Goal: Book appointment/travel/reservation

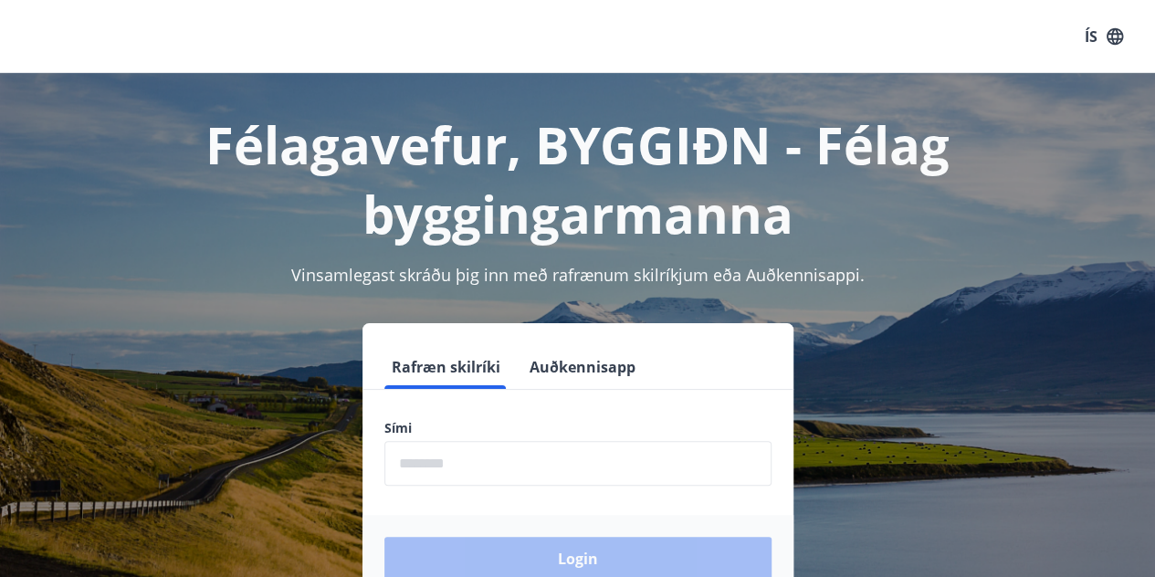
click at [434, 467] on input "phone" at bounding box center [578, 463] width 387 height 45
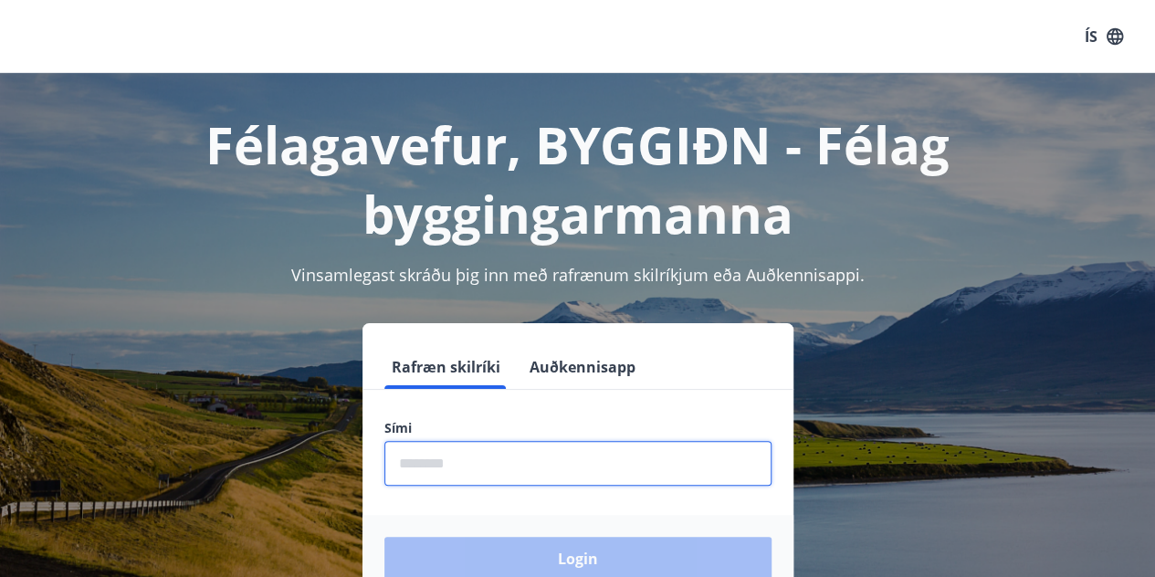
type input "********"
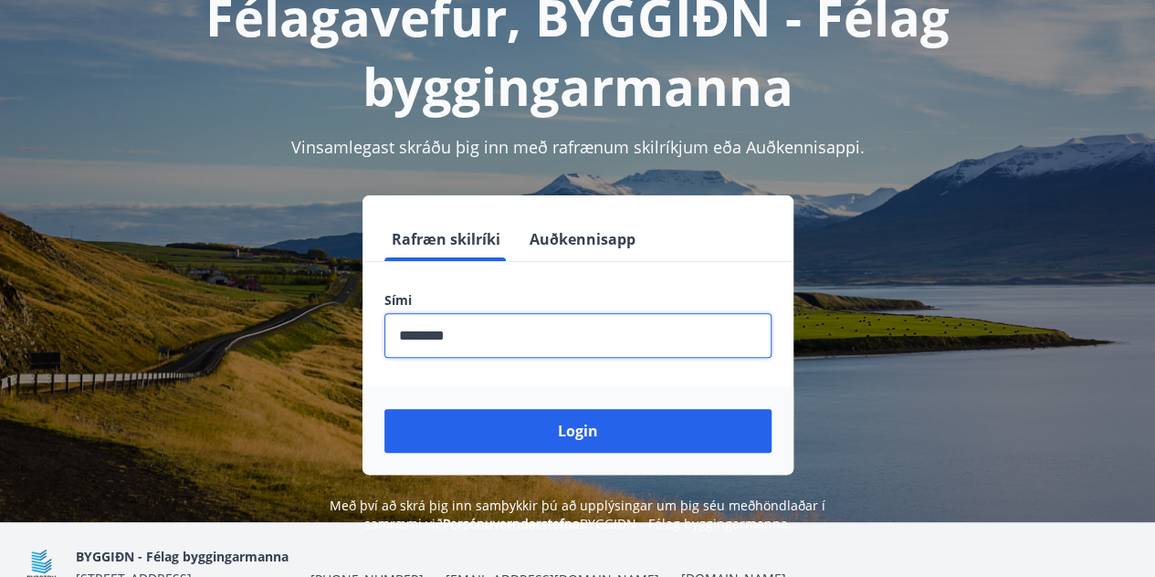
scroll to position [130, 0]
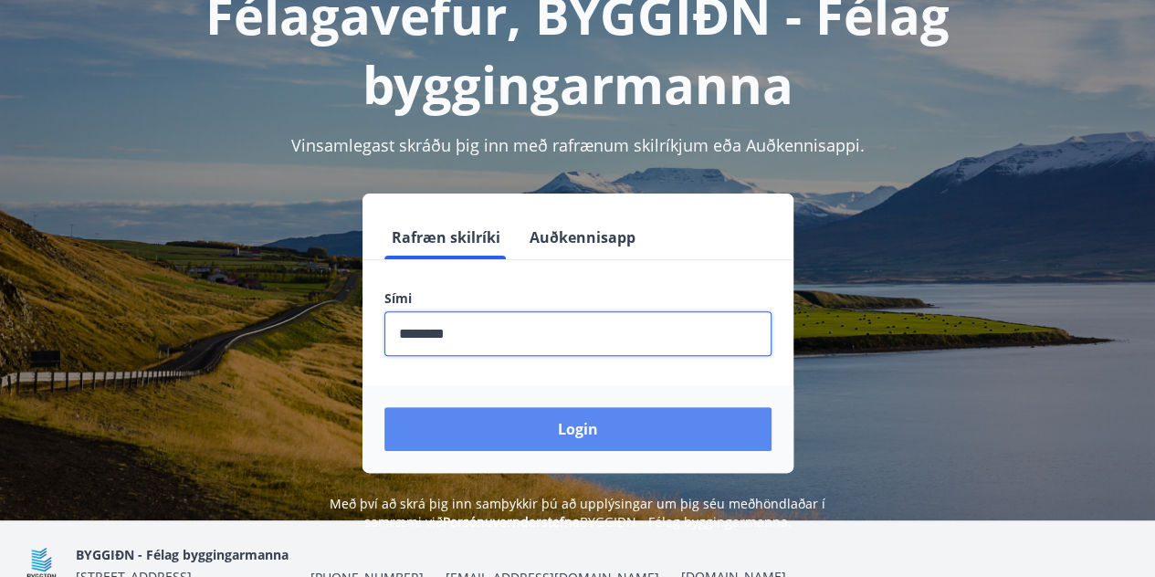
click at [582, 439] on button "Login" at bounding box center [578, 429] width 387 height 44
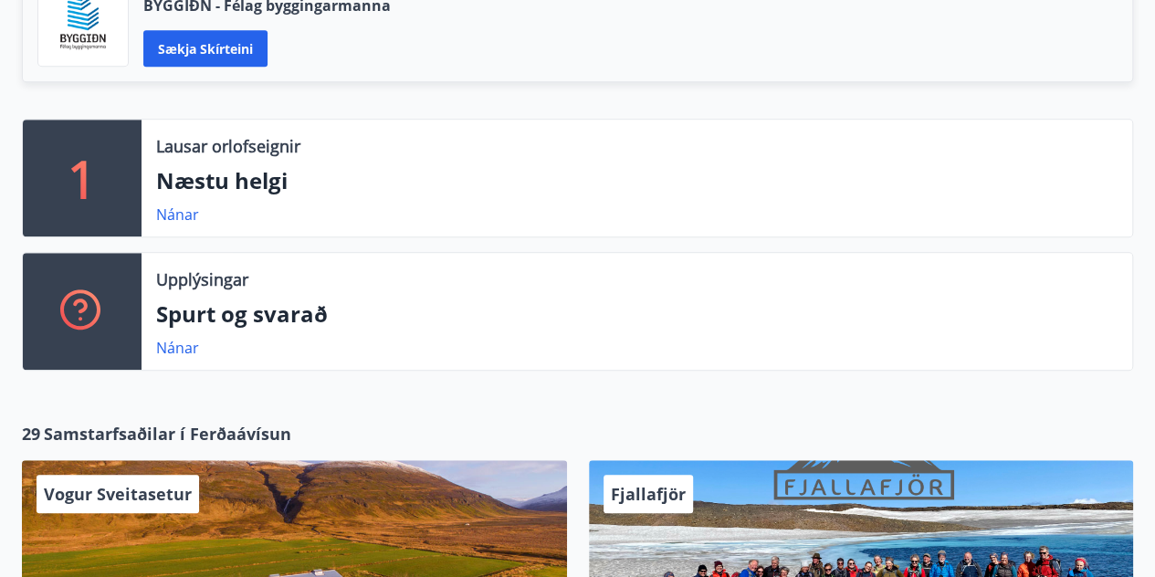
scroll to position [510, 0]
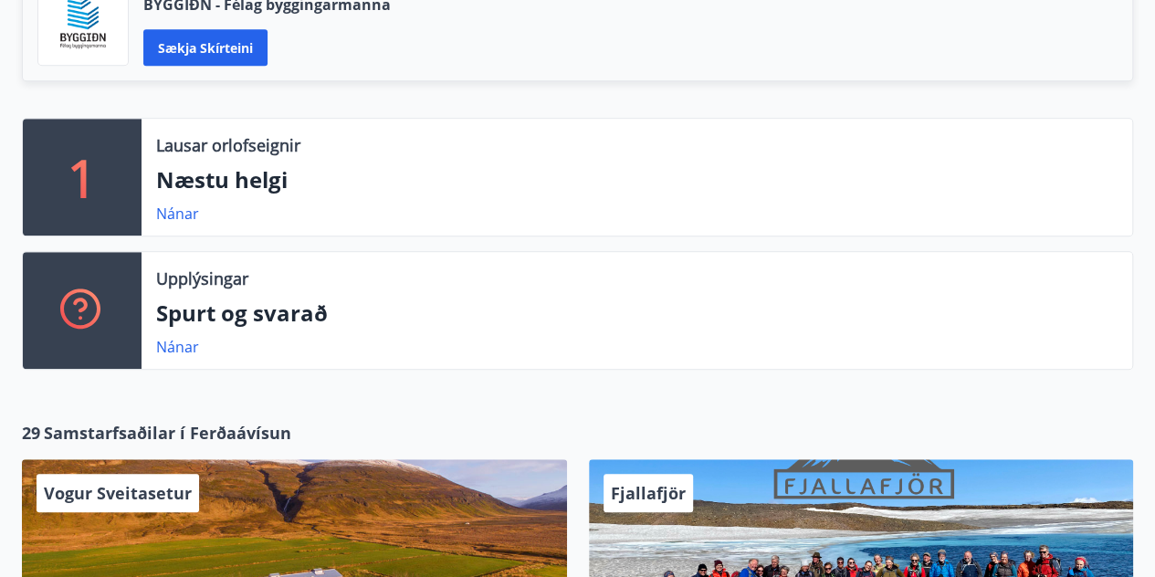
click at [259, 136] on p "Lausar orlofseignir" at bounding box center [228, 145] width 144 height 24
click at [236, 168] on p "Næstu helgi" at bounding box center [637, 179] width 962 height 31
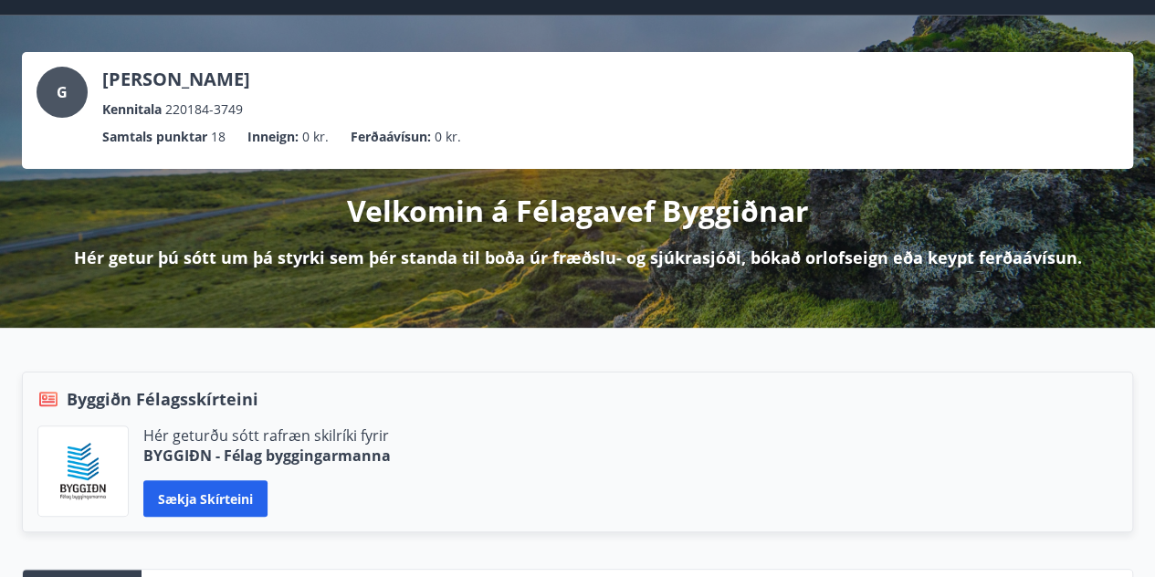
scroll to position [0, 0]
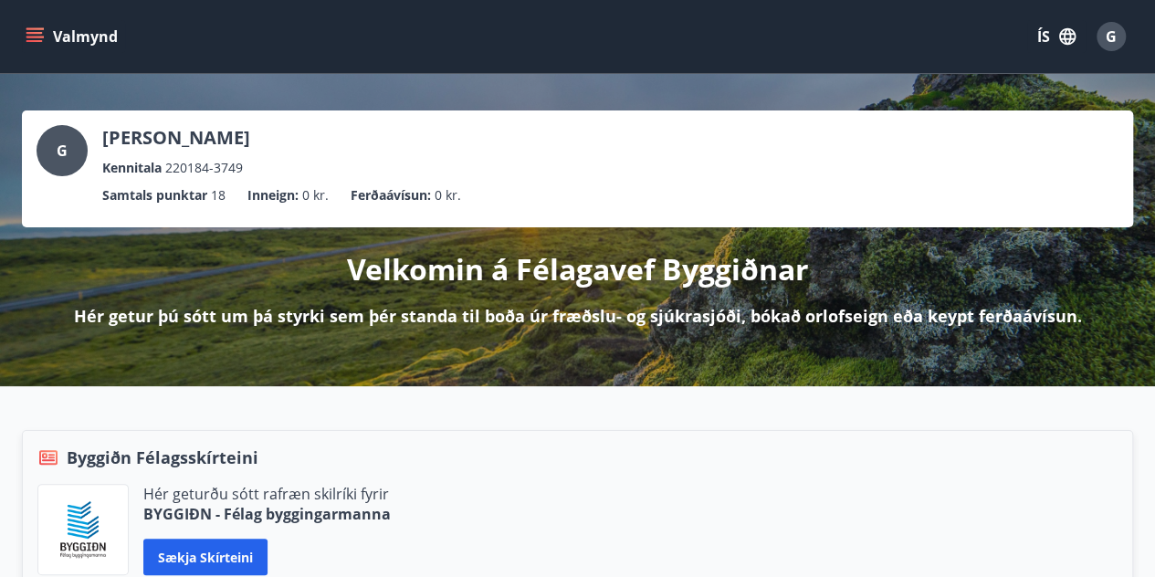
click at [37, 33] on icon "menu" at bounding box center [34, 33] width 16 height 2
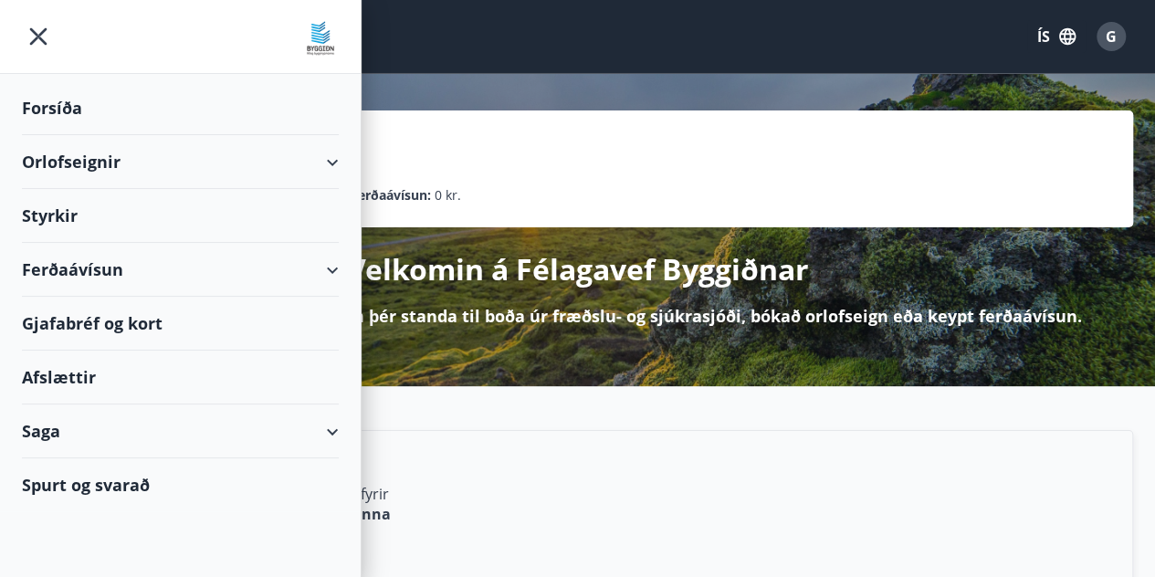
click at [179, 169] on div "Orlofseignir" at bounding box center [180, 162] width 317 height 54
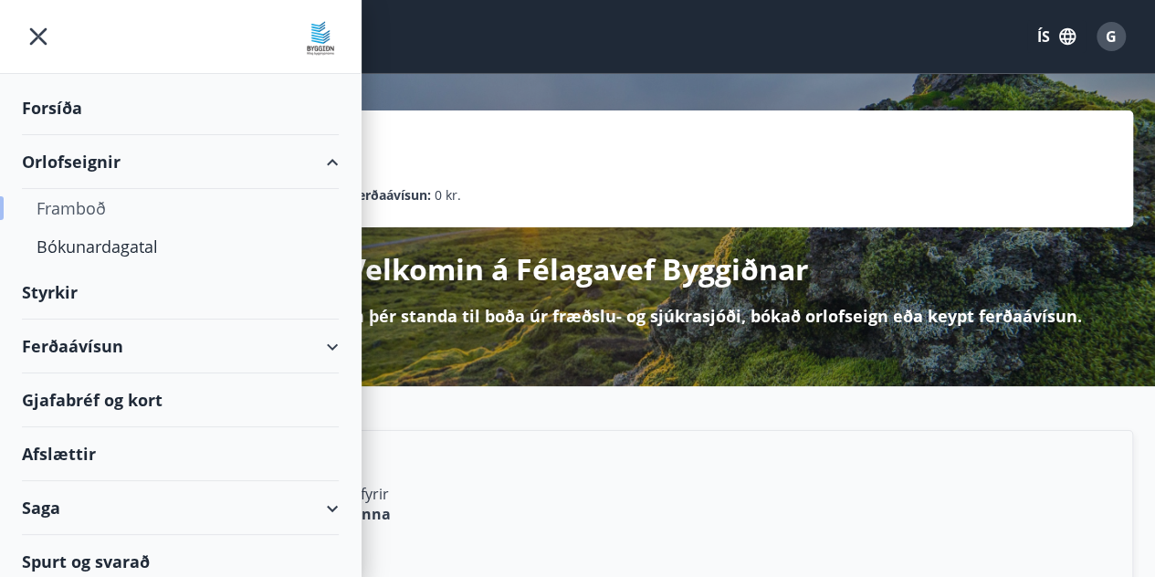
click at [73, 211] on div "Framboð" at bounding box center [181, 208] width 288 height 38
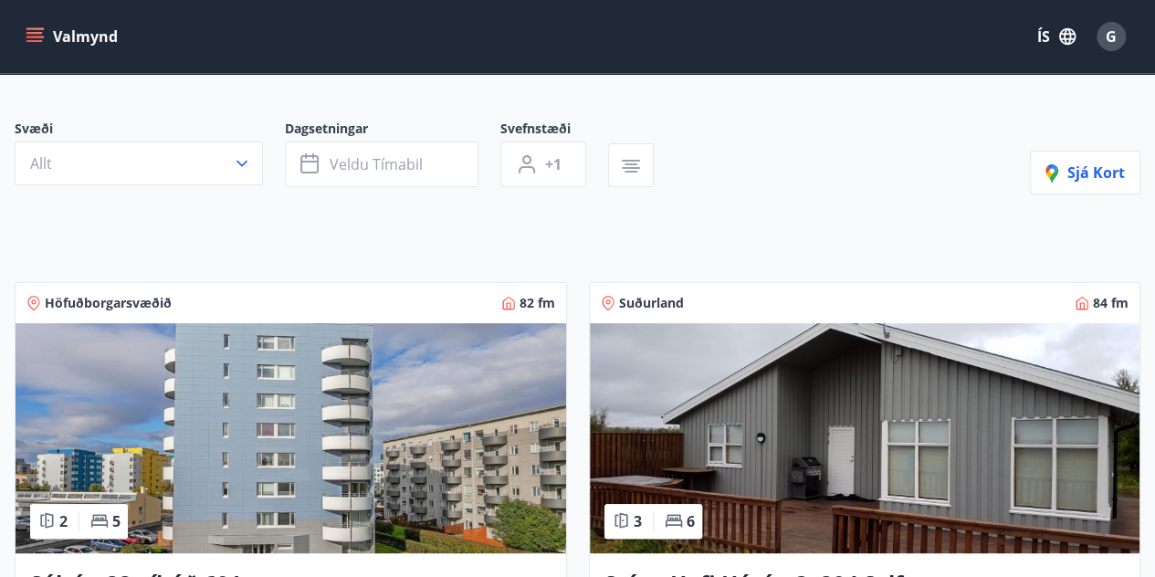
scroll to position [124, 0]
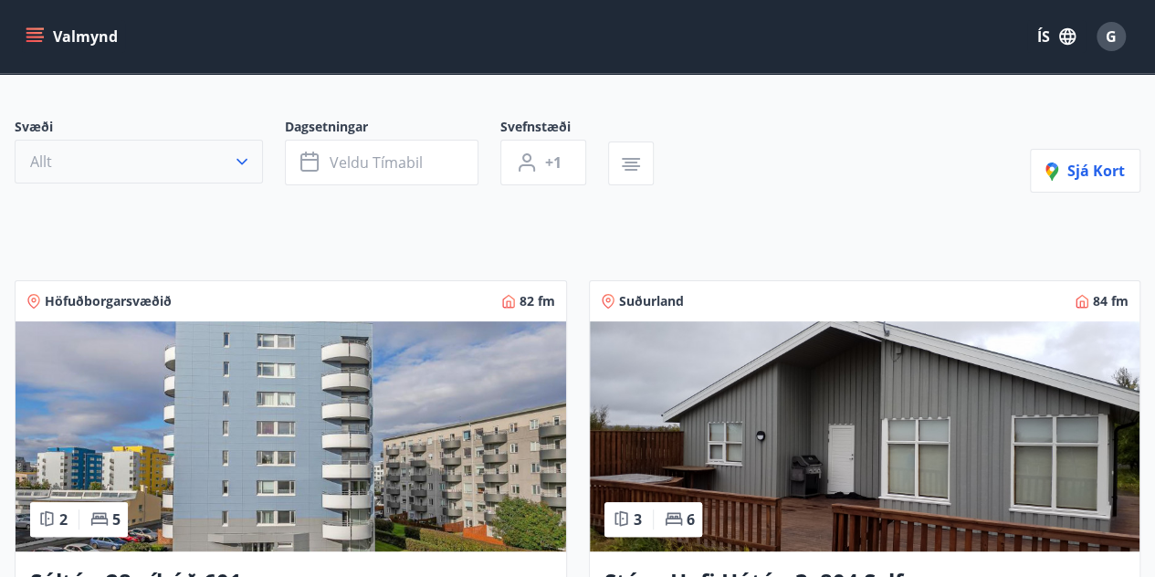
click at [221, 169] on button "Allt" at bounding box center [139, 162] width 248 height 44
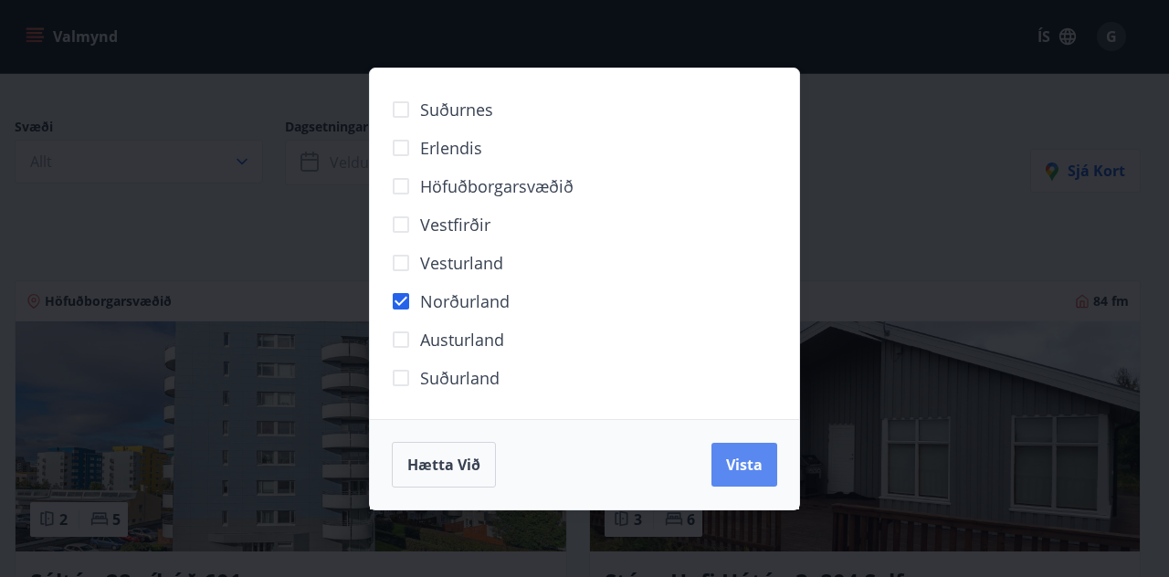
click at [756, 458] on span "Vista" at bounding box center [744, 465] width 37 height 20
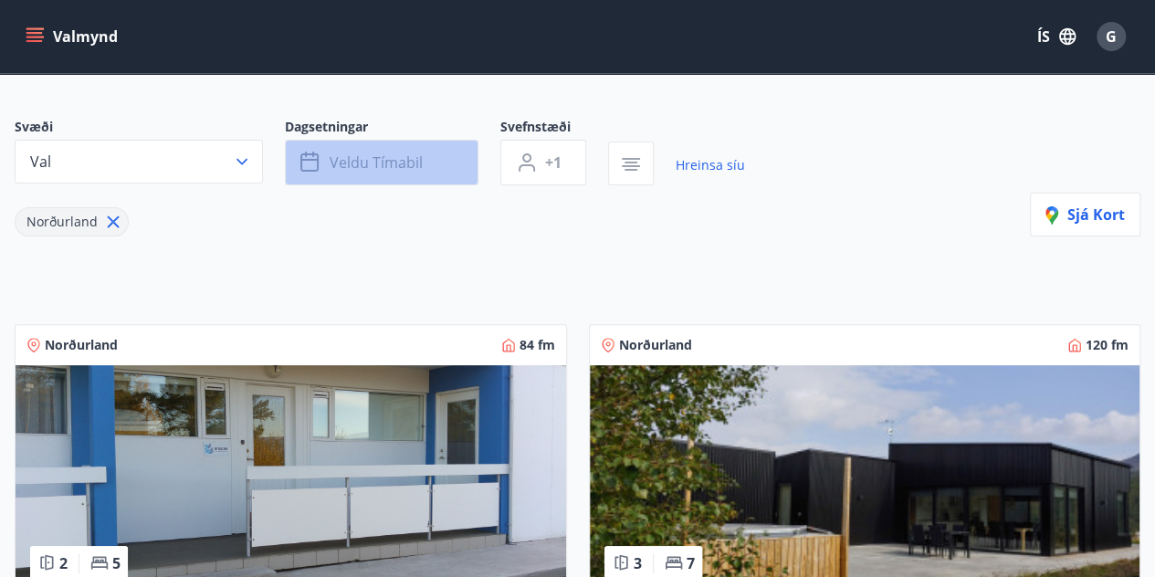
click at [364, 140] on button "Veldu tímabil" at bounding box center [382, 163] width 194 height 46
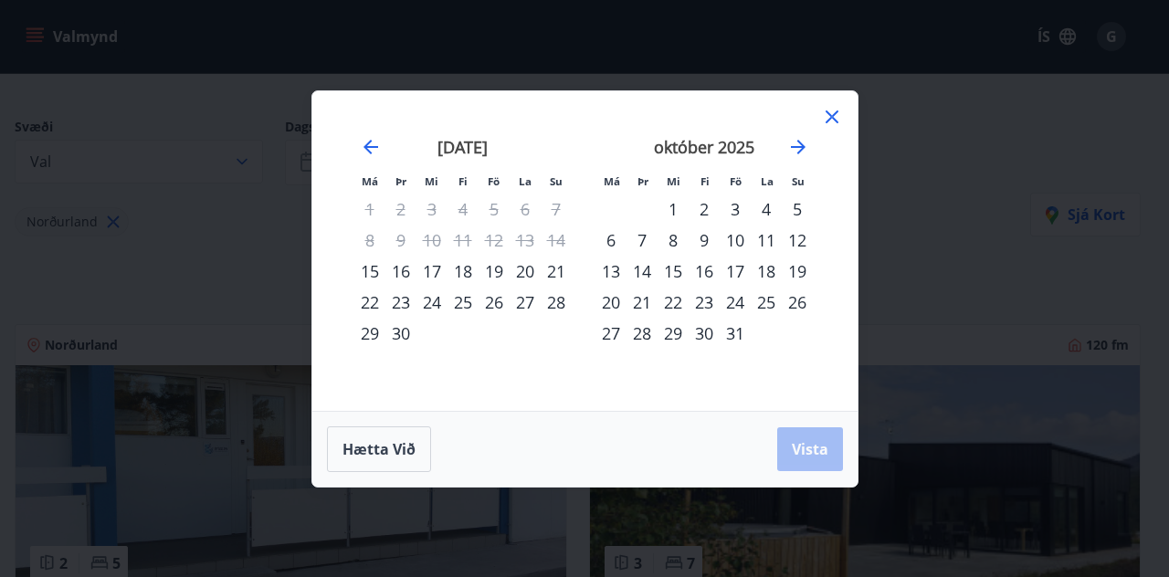
click at [740, 209] on div "3" at bounding box center [735, 209] width 31 height 31
click at [807, 448] on span "Vista" at bounding box center [810, 449] width 37 height 20
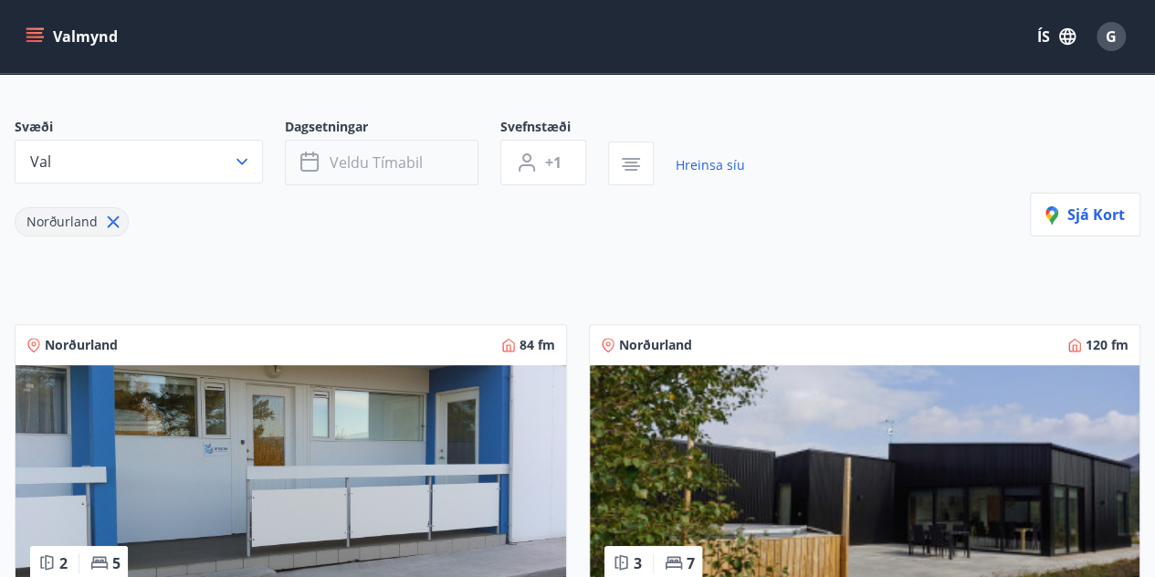
click at [427, 163] on button "Veldu tímabil" at bounding box center [382, 163] width 194 height 46
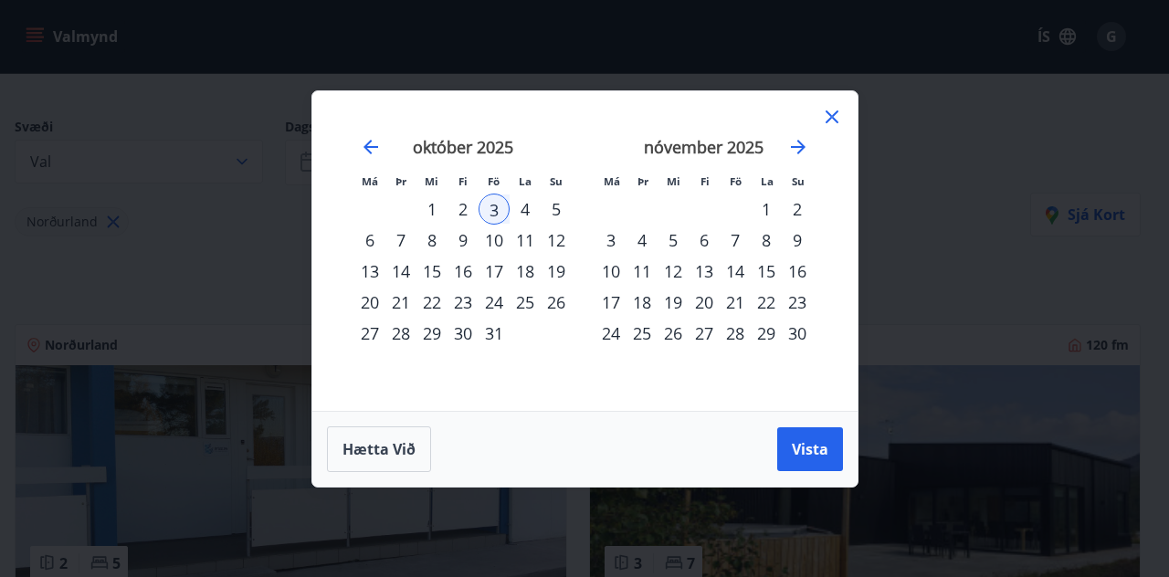
click at [559, 215] on div "5" at bounding box center [556, 209] width 31 height 31
click at [817, 441] on span "Vista" at bounding box center [810, 449] width 37 height 20
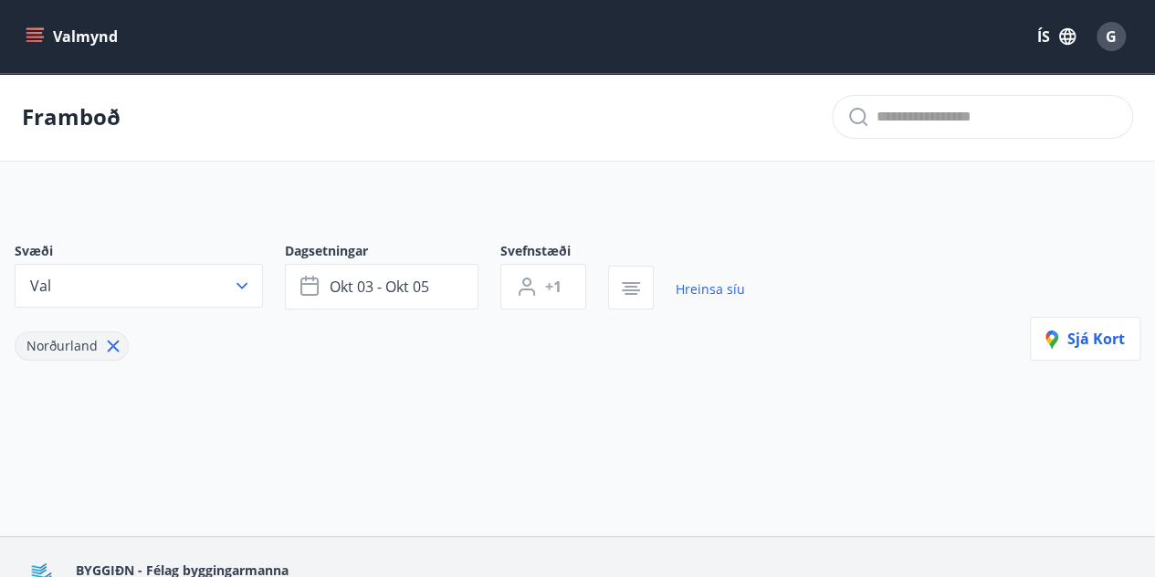
scroll to position [111, 0]
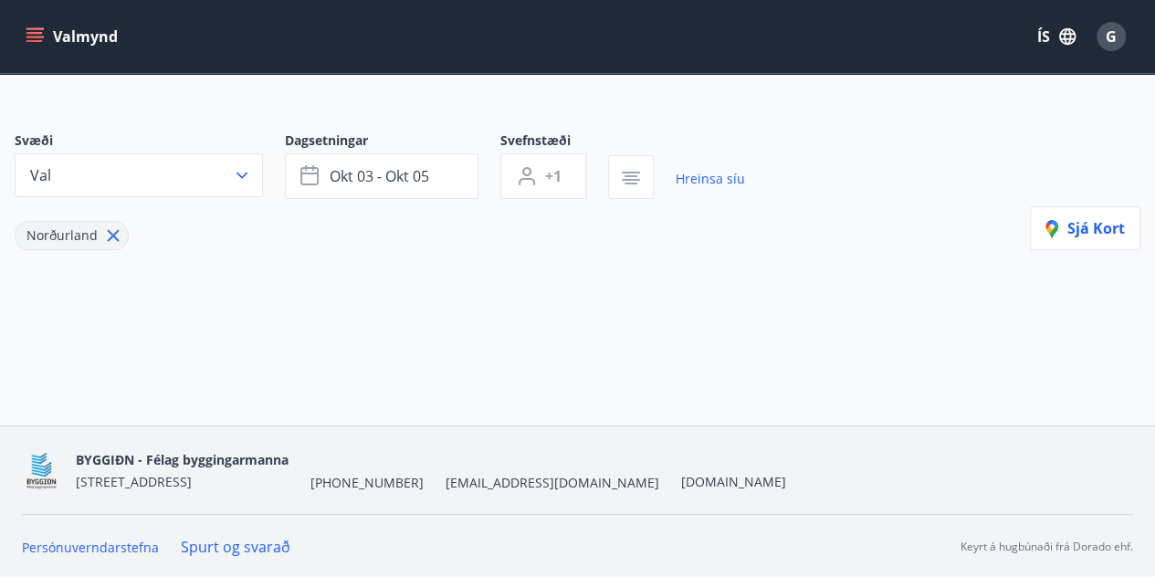
click at [113, 233] on icon at bounding box center [114, 236] width 12 height 12
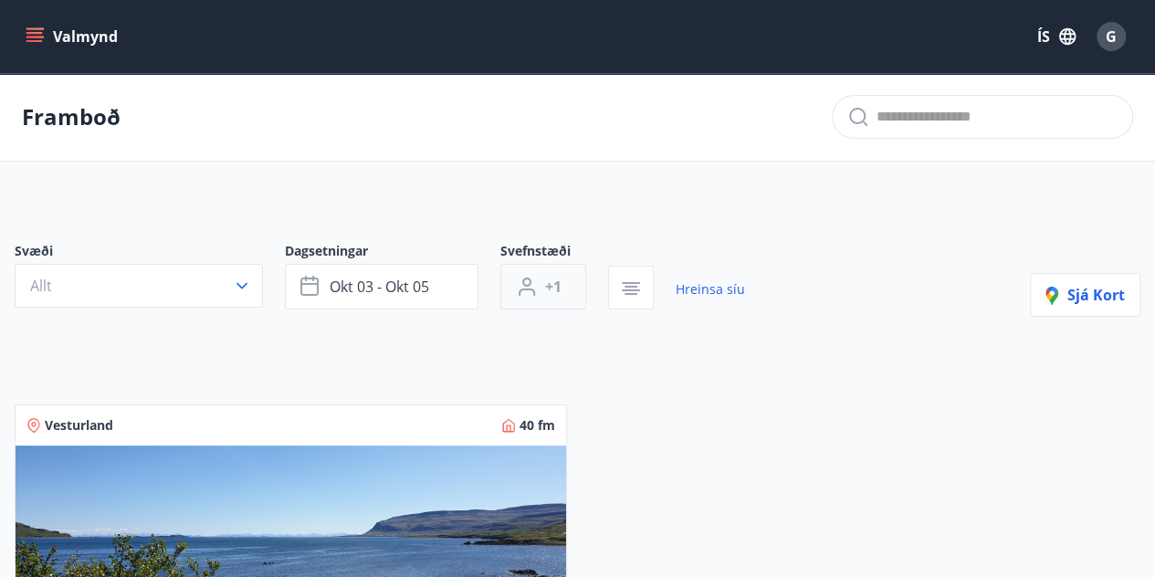
click at [521, 290] on icon "button" at bounding box center [527, 292] width 16 height 7
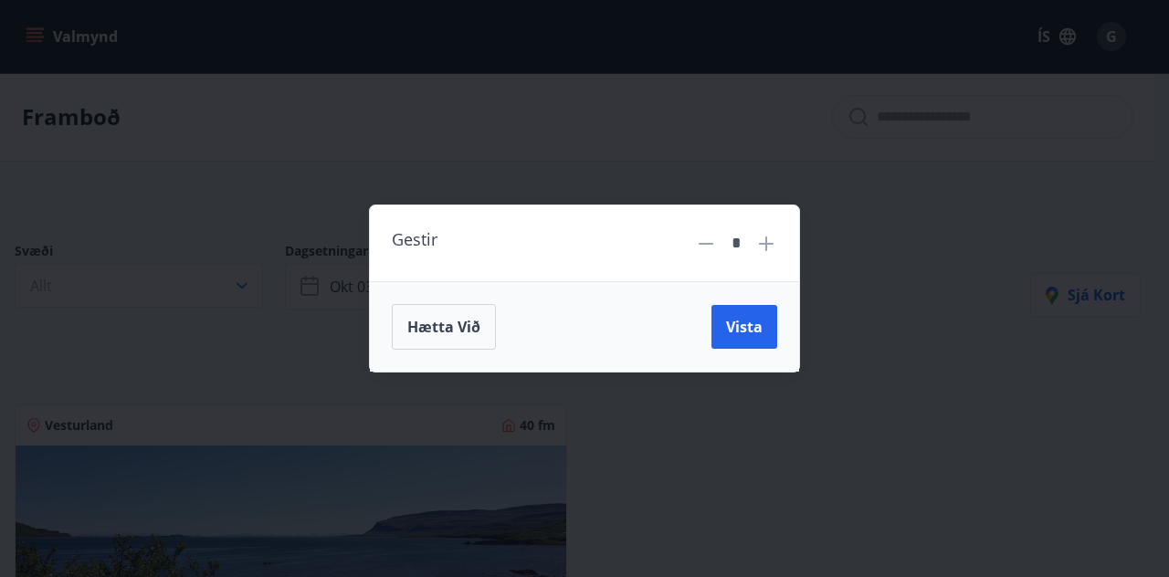
click at [752, 248] on div "*" at bounding box center [736, 243] width 38 height 32
click at [765, 248] on icon at bounding box center [766, 244] width 22 height 22
type input "*"
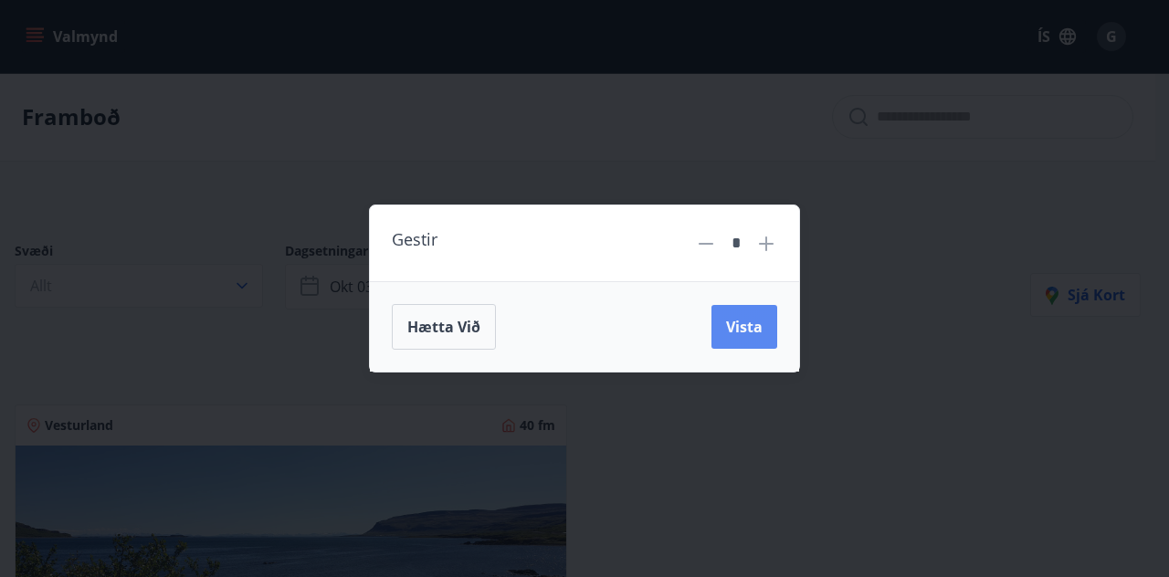
click at [712, 339] on button "Vista" at bounding box center [744, 327] width 66 height 44
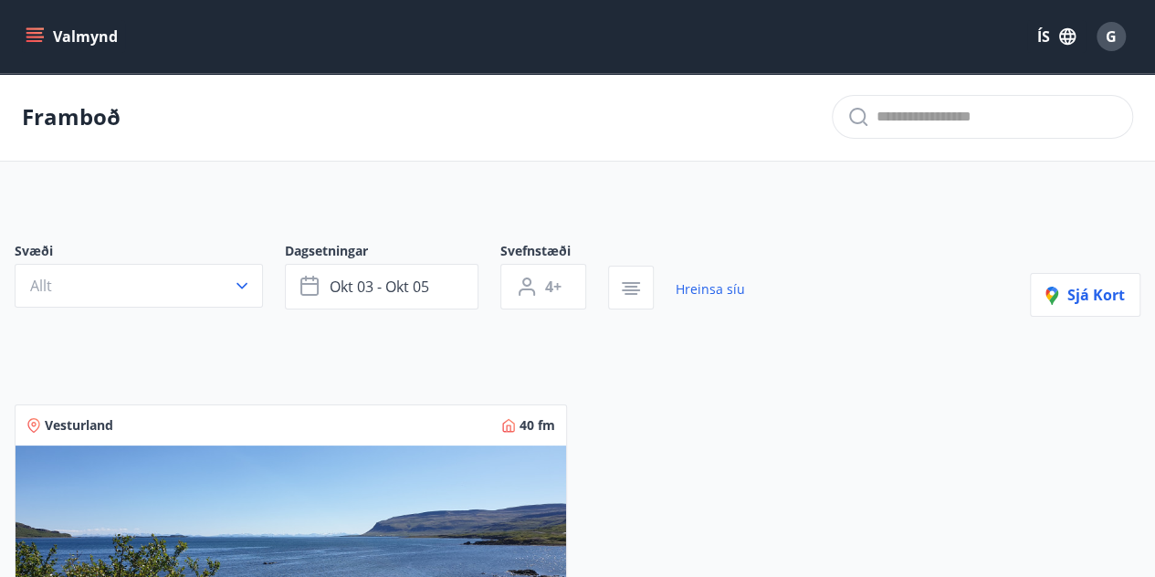
click at [69, 47] on button "Valmynd" at bounding box center [73, 36] width 103 height 33
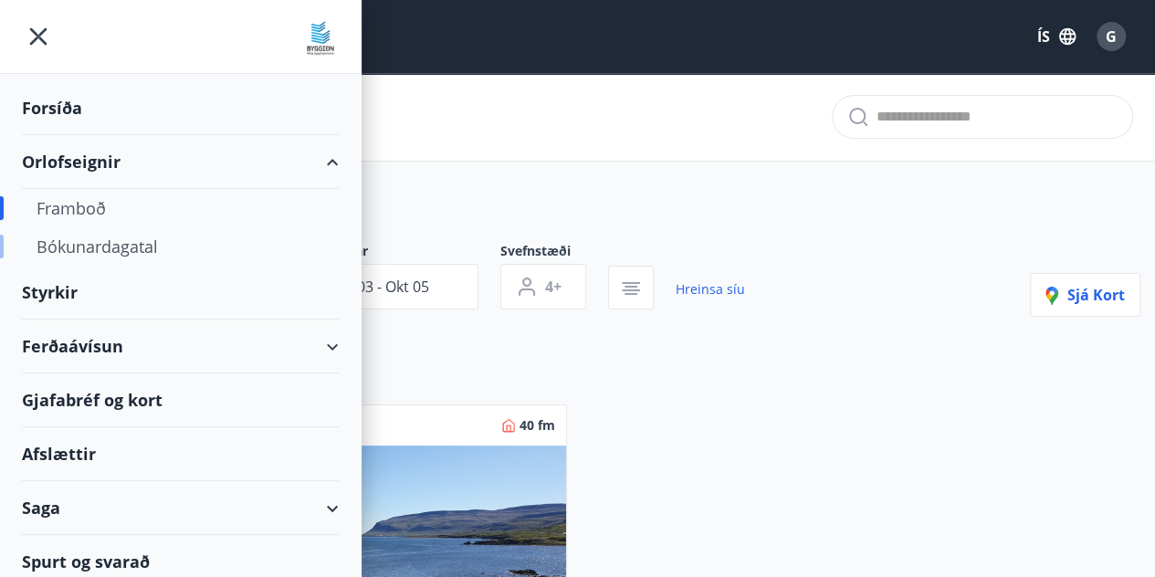
click at [96, 237] on div "Bókunardagatal" at bounding box center [181, 246] width 288 height 38
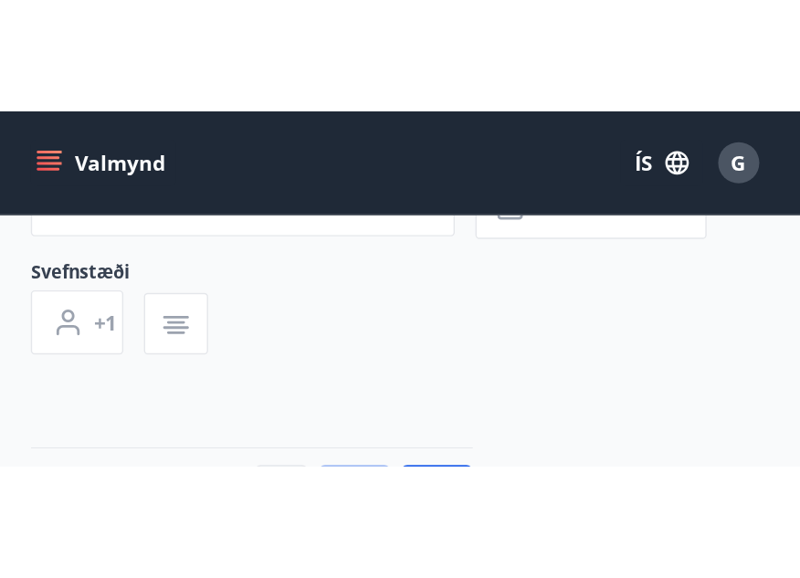
scroll to position [219, 0]
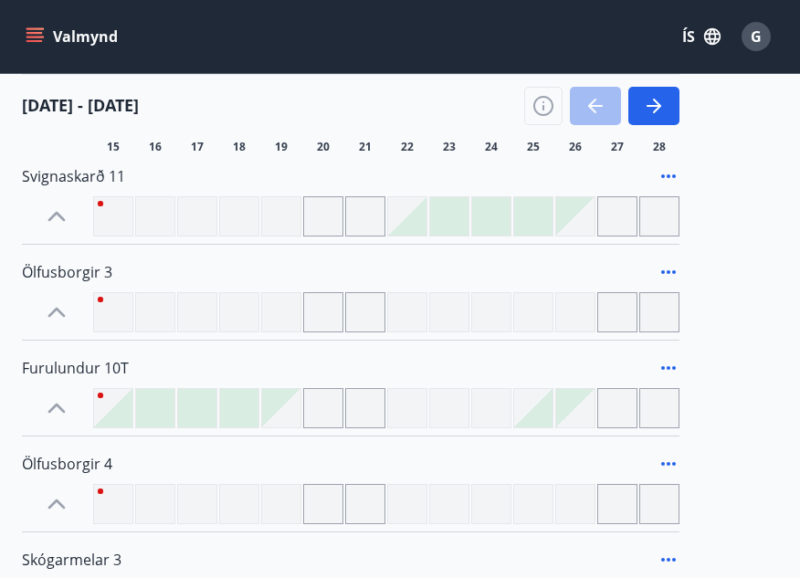
scroll to position [0, 0]
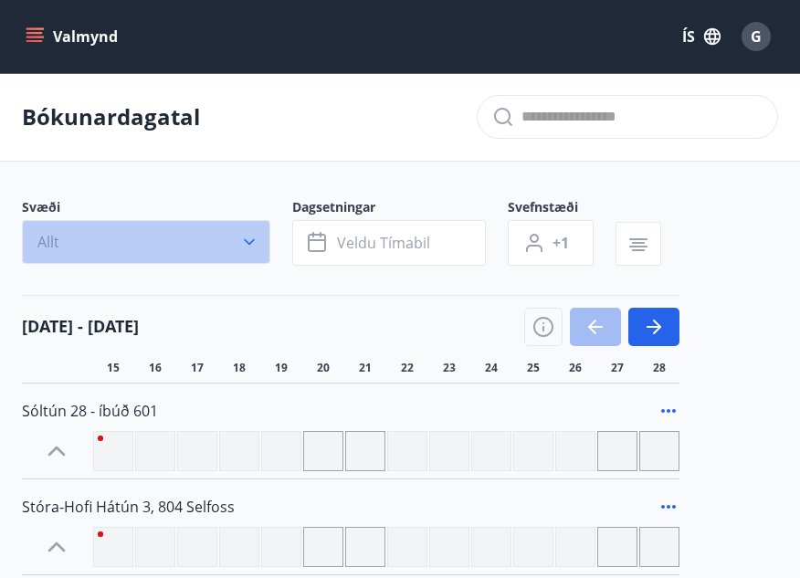
click at [252, 249] on icon "button" at bounding box center [249, 242] width 18 height 18
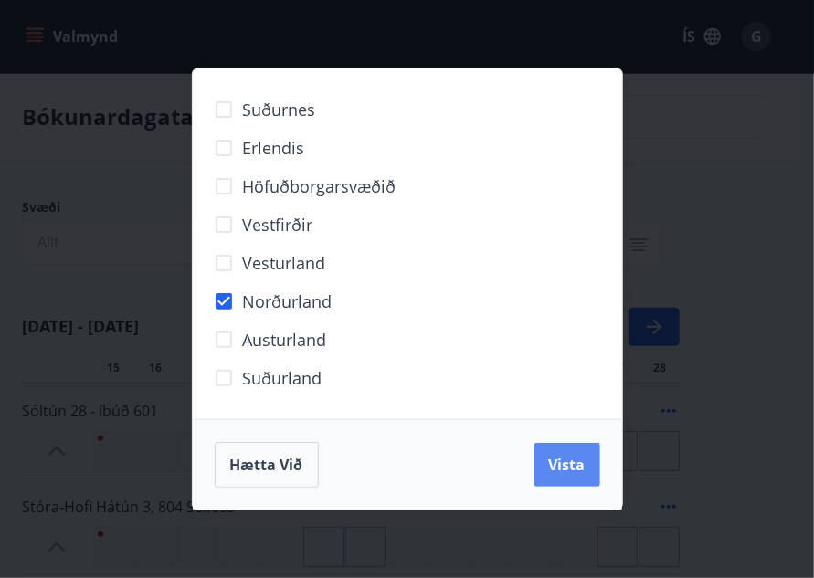
click at [590, 469] on button "Vista" at bounding box center [567, 465] width 66 height 44
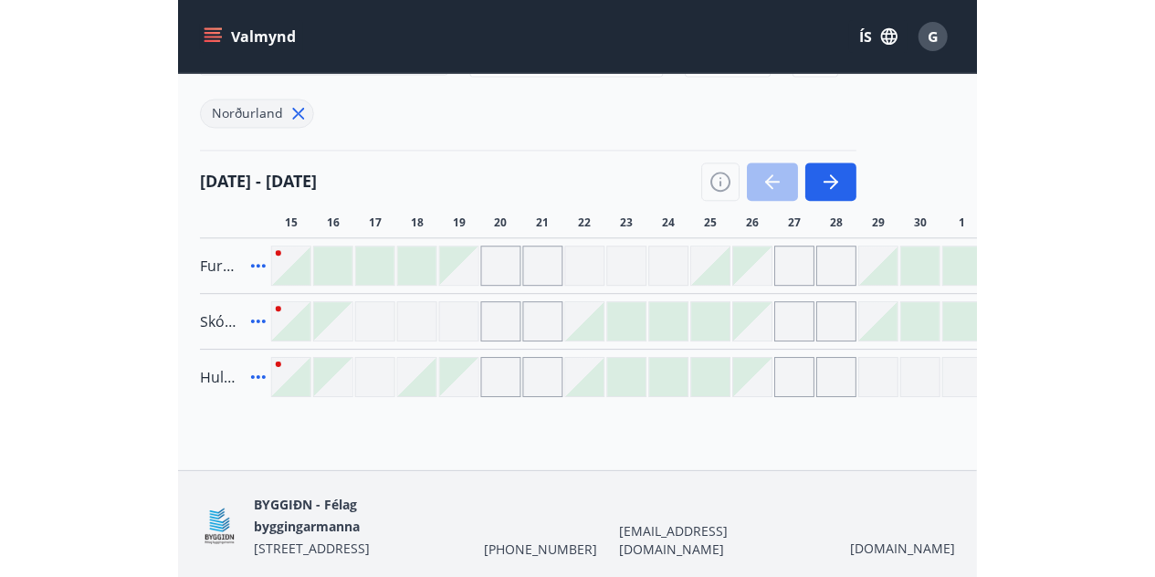
scroll to position [147, 0]
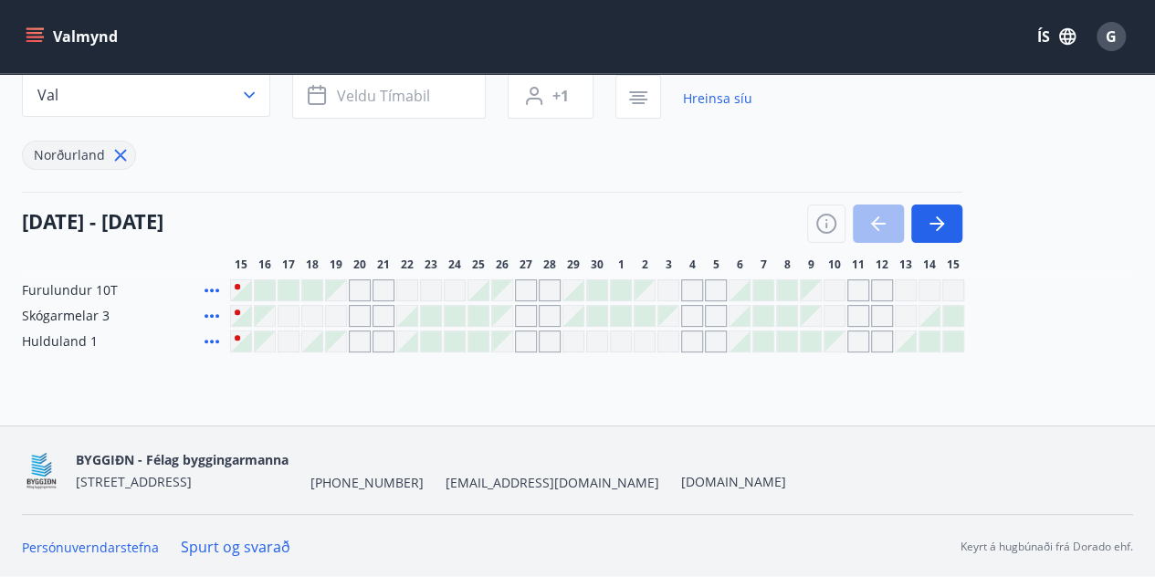
click at [672, 288] on div "Gráir dagar eru ekki bókanlegir" at bounding box center [669, 290] width 22 height 22
click at [759, 154] on div "Svæði Val Dagsetningar Veldu tímabil Svefnstæði +1 Hreinsa síu Norðurland" at bounding box center [578, 110] width 1112 height 119
click at [661, 283] on div "Gráir dagar eru ekki bókanlegir" at bounding box center [669, 290] width 22 height 22
click at [694, 300] on div "Gráir dagar eru ekki bókanlegir" at bounding box center [692, 290] width 22 height 22
click at [829, 131] on div "Svæði Val Dagsetningar Veldu tímabil Svefnstæði +1 Hreinsa síu Norðurland" at bounding box center [578, 110] width 1112 height 119
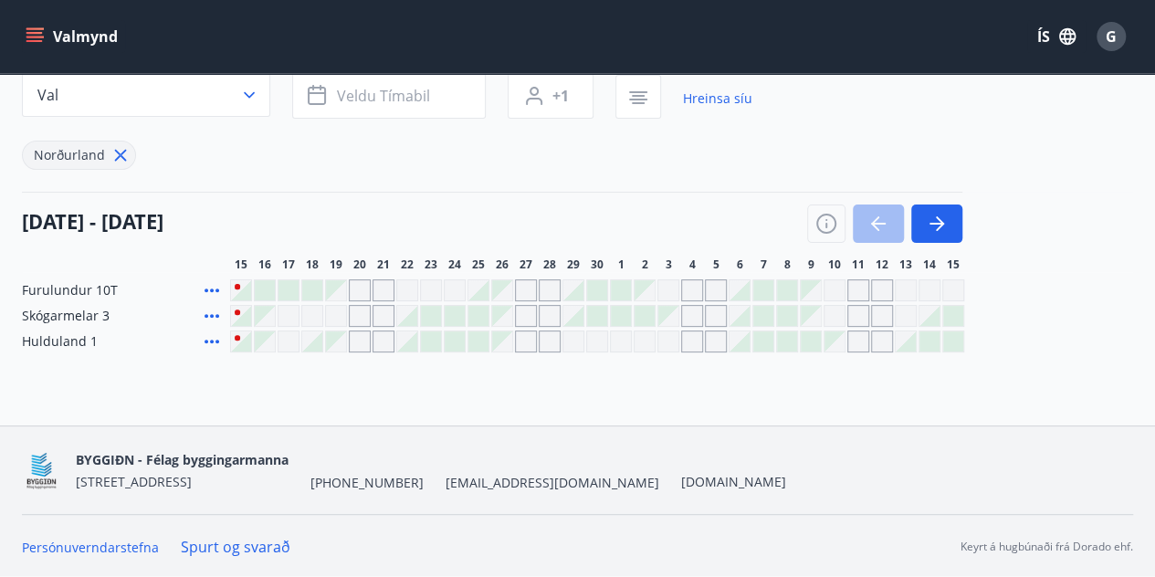
click at [669, 291] on div "Gráir dagar eru ekki bókanlegir" at bounding box center [669, 290] width 22 height 22
click at [655, 228] on div "Svæði Val Dagsetningar Veldu tímabil Svefnstæði +1 Hreinsa síu Norðurland [DATE…" at bounding box center [578, 201] width 1112 height 301
click at [948, 221] on button "button" at bounding box center [937, 224] width 51 height 38
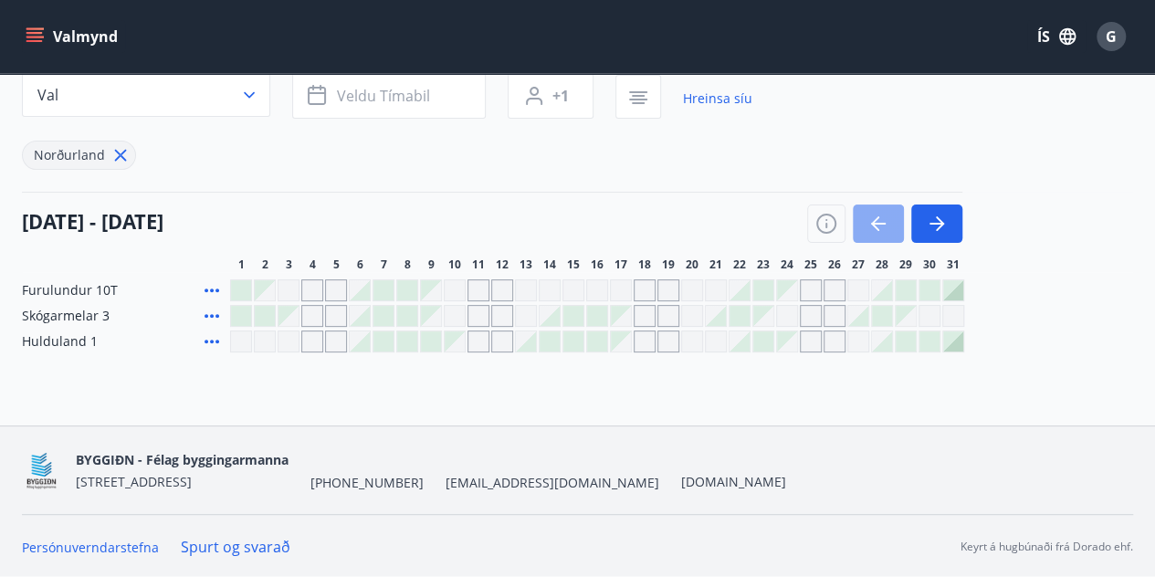
click at [900, 233] on button "button" at bounding box center [878, 224] width 51 height 38
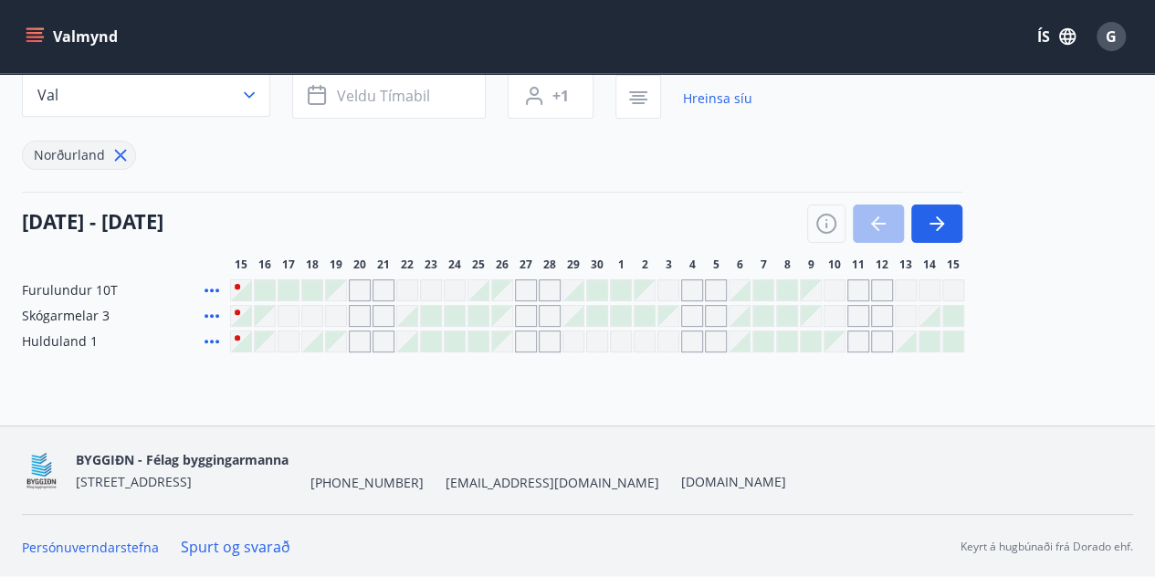
click at [667, 343] on div "Gráir dagar eru ekki bókanlegir" at bounding box center [669, 342] width 22 height 22
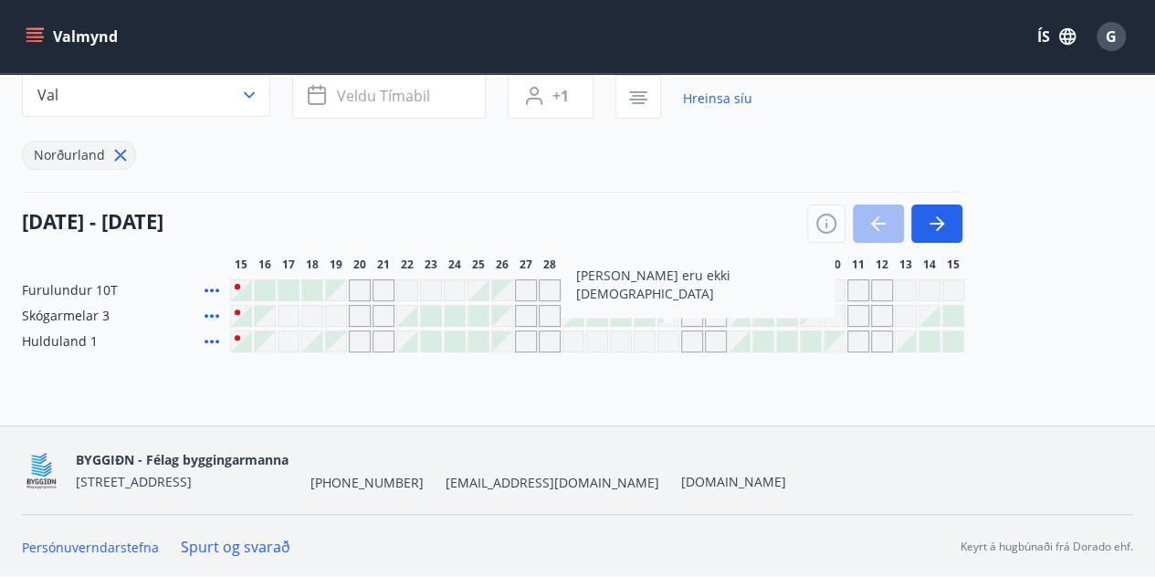
click at [731, 226] on div "[DATE] - [DATE]" at bounding box center [492, 217] width 941 height 51
